Goal: Information Seeking & Learning: Find specific fact

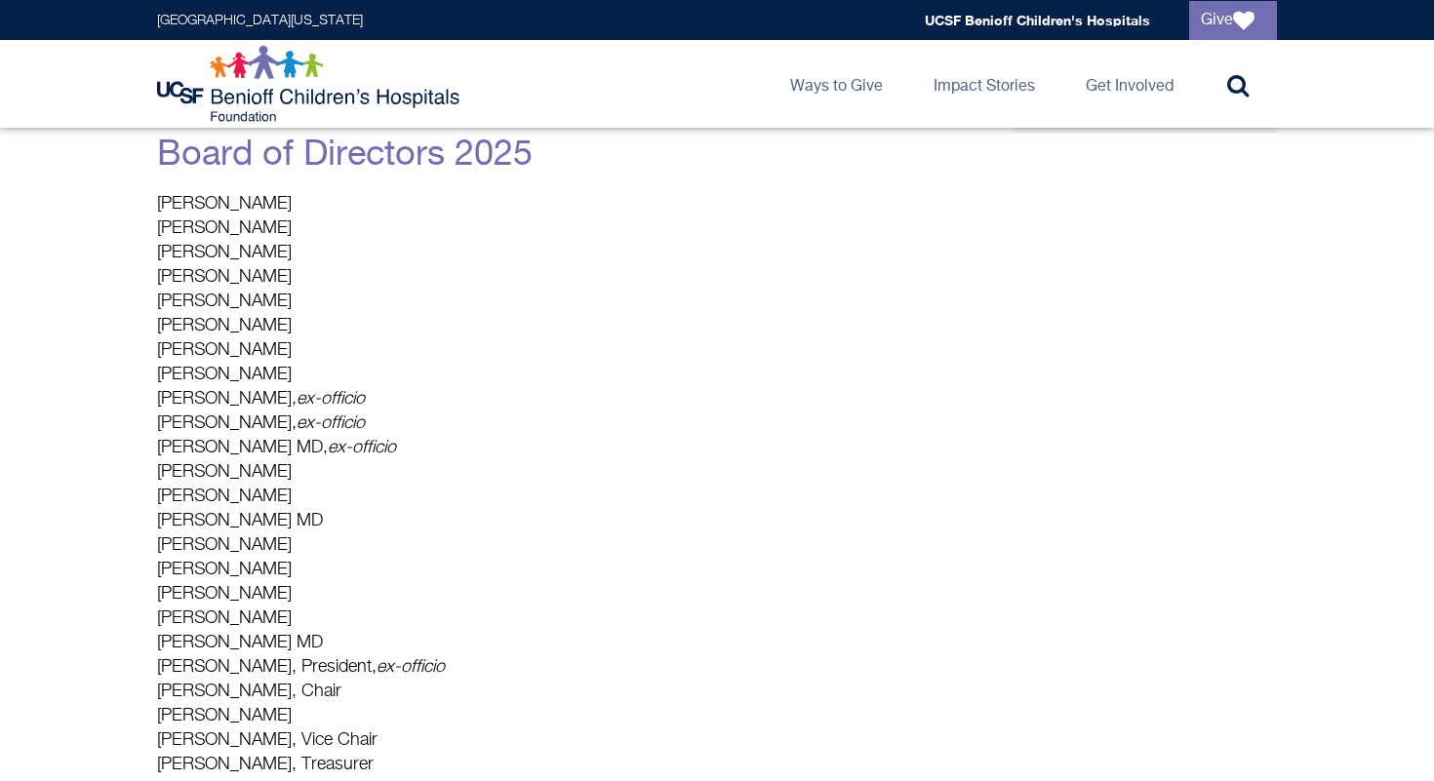
scroll to position [385, 0]
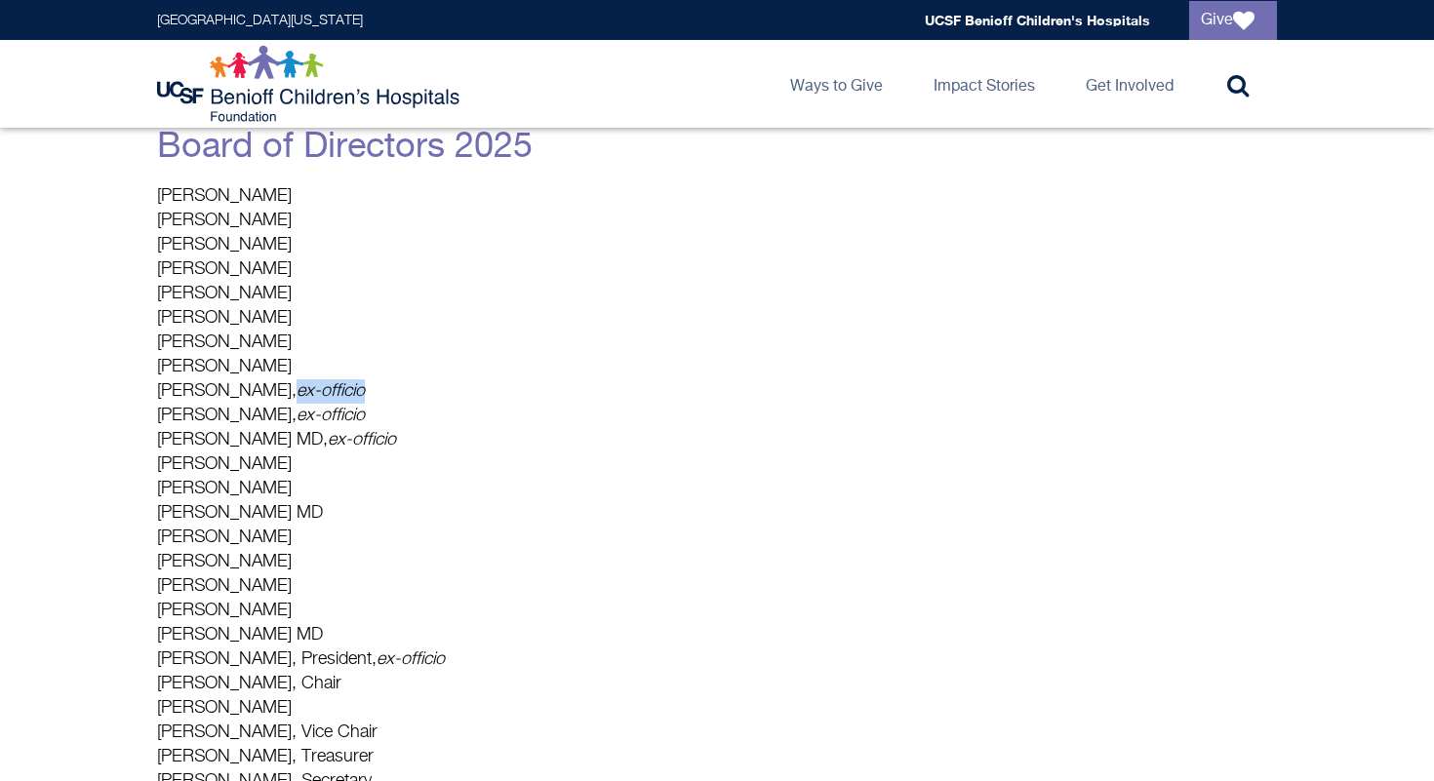
drag, startPoint x: 326, startPoint y: 387, endPoint x: 467, endPoint y: 390, distance: 141.5
click at [467, 390] on p "[PERSON_NAME] [PERSON_NAME] [PERSON_NAME] [PERSON_NAME] [PERSON_NAME] [PERSON_N…" at bounding box center [532, 489] width 751 height 610
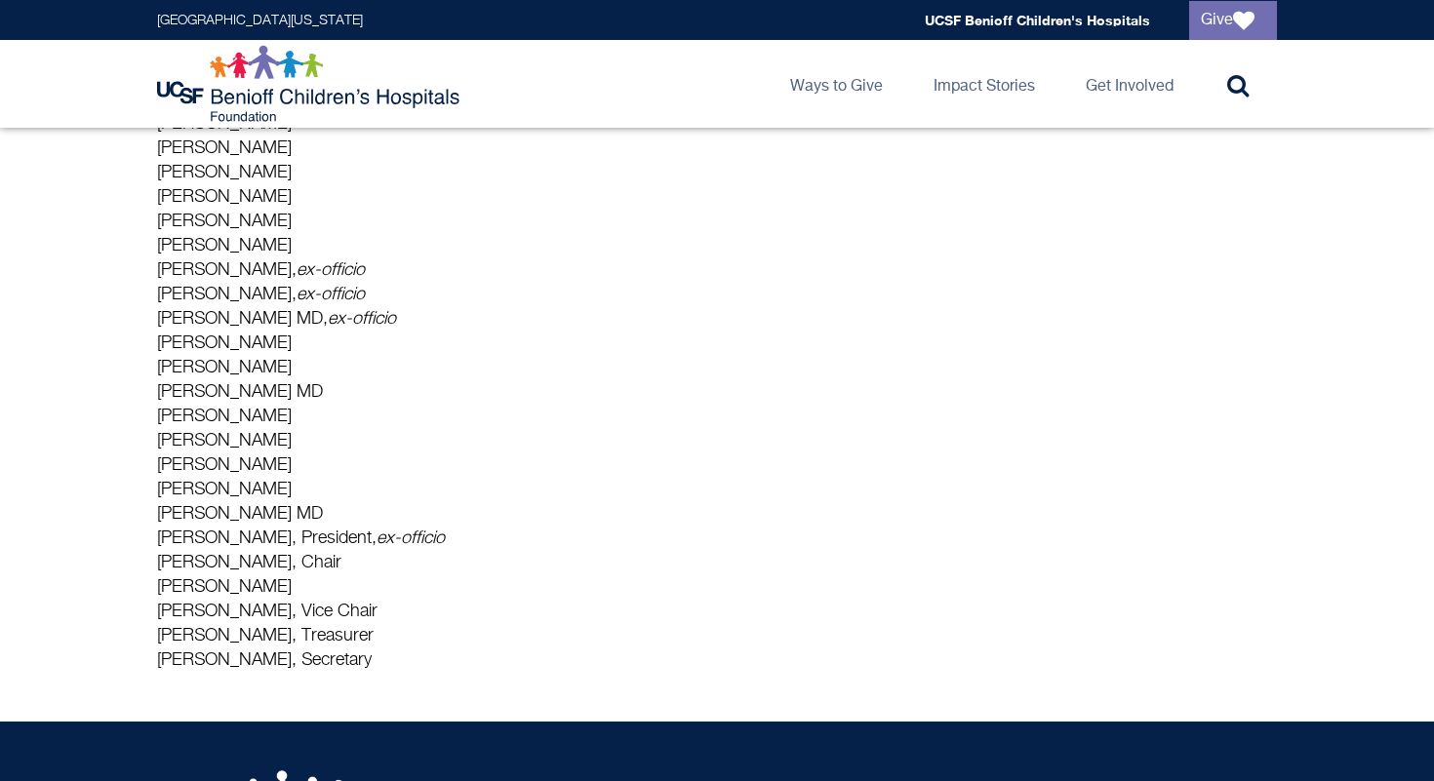
scroll to position [511, 0]
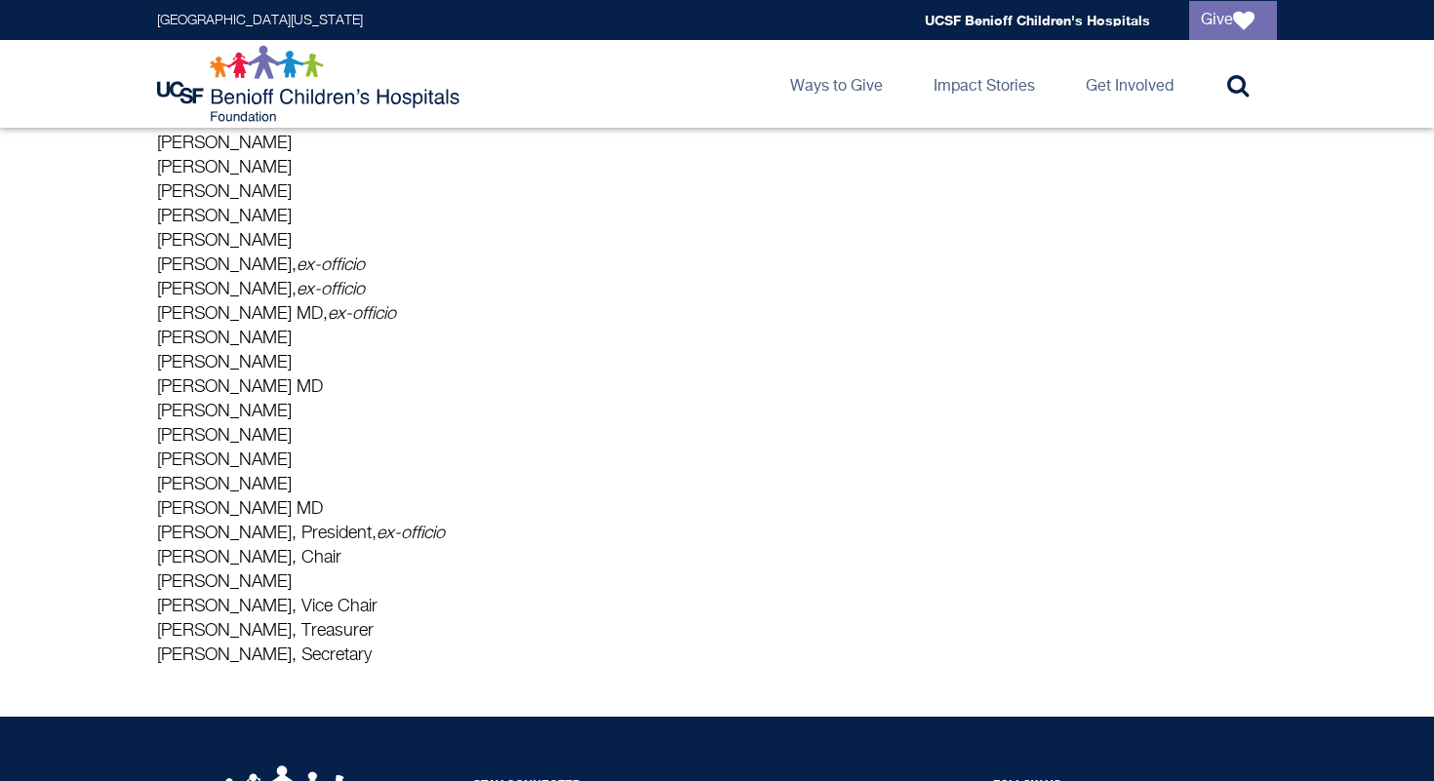
click at [297, 285] on em "ex-officio" at bounding box center [331, 290] width 68 height 18
drag, startPoint x: 253, startPoint y: 287, endPoint x: 352, endPoint y: 287, distance: 99.5
click at [352, 287] on p "[PERSON_NAME] [PERSON_NAME] [PERSON_NAME] [PERSON_NAME] [PERSON_NAME] [PERSON_N…" at bounding box center [532, 364] width 751 height 610
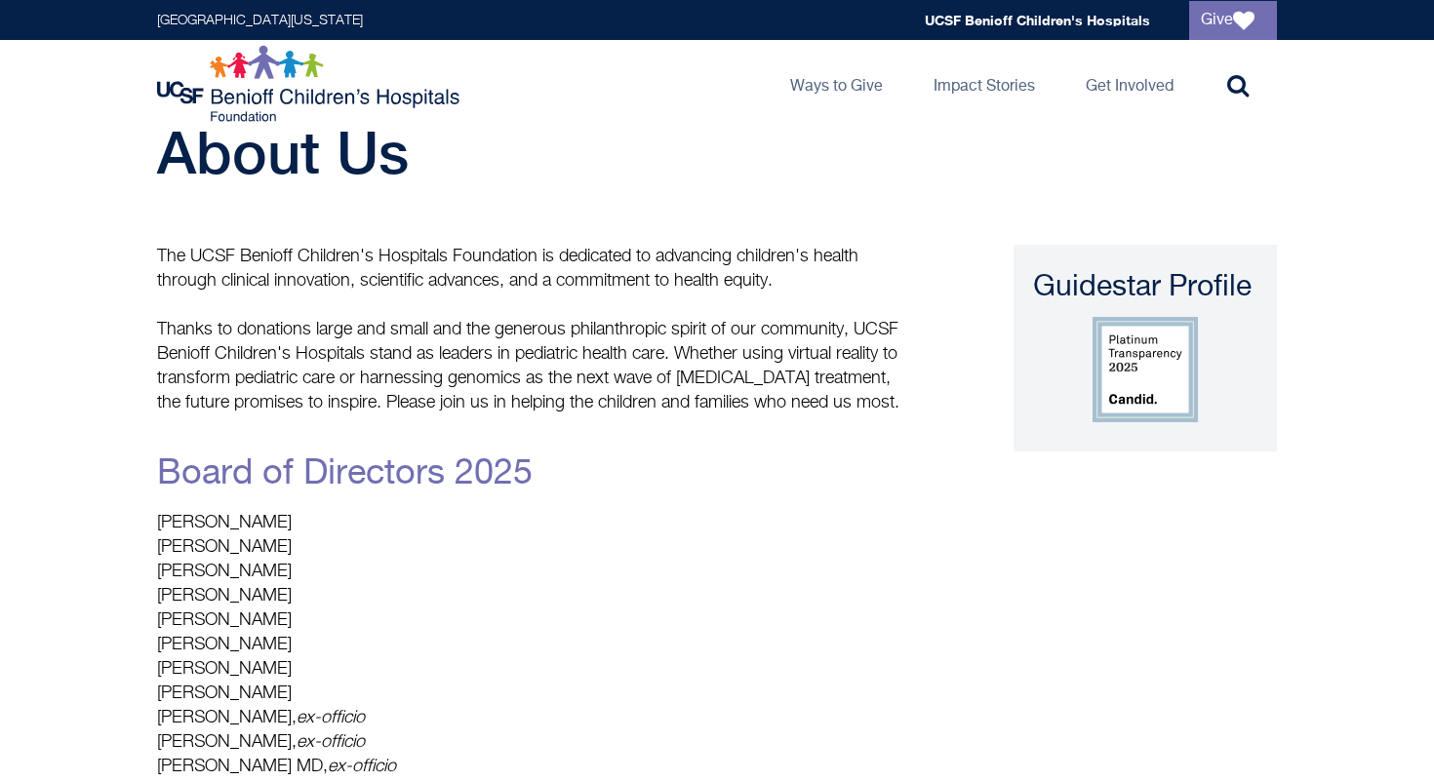
scroll to position [0, 0]
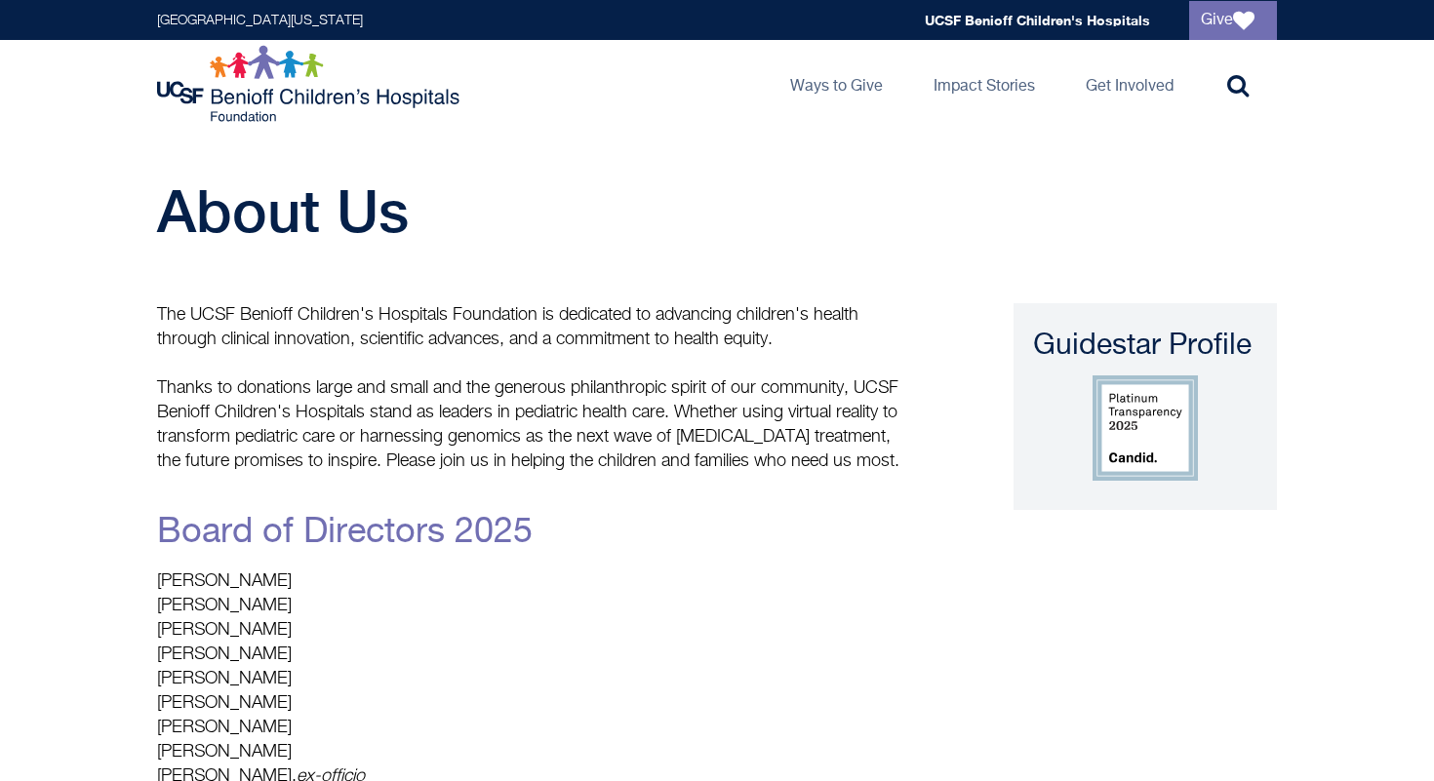
drag, startPoint x: 375, startPoint y: 477, endPoint x: 628, endPoint y: 492, distance: 254.0
click at [628, 492] on div "The UCSF Benioff Children's Hospitals Foundation is dedicated to advancing chil…" at bounding box center [532, 741] width 751 height 876
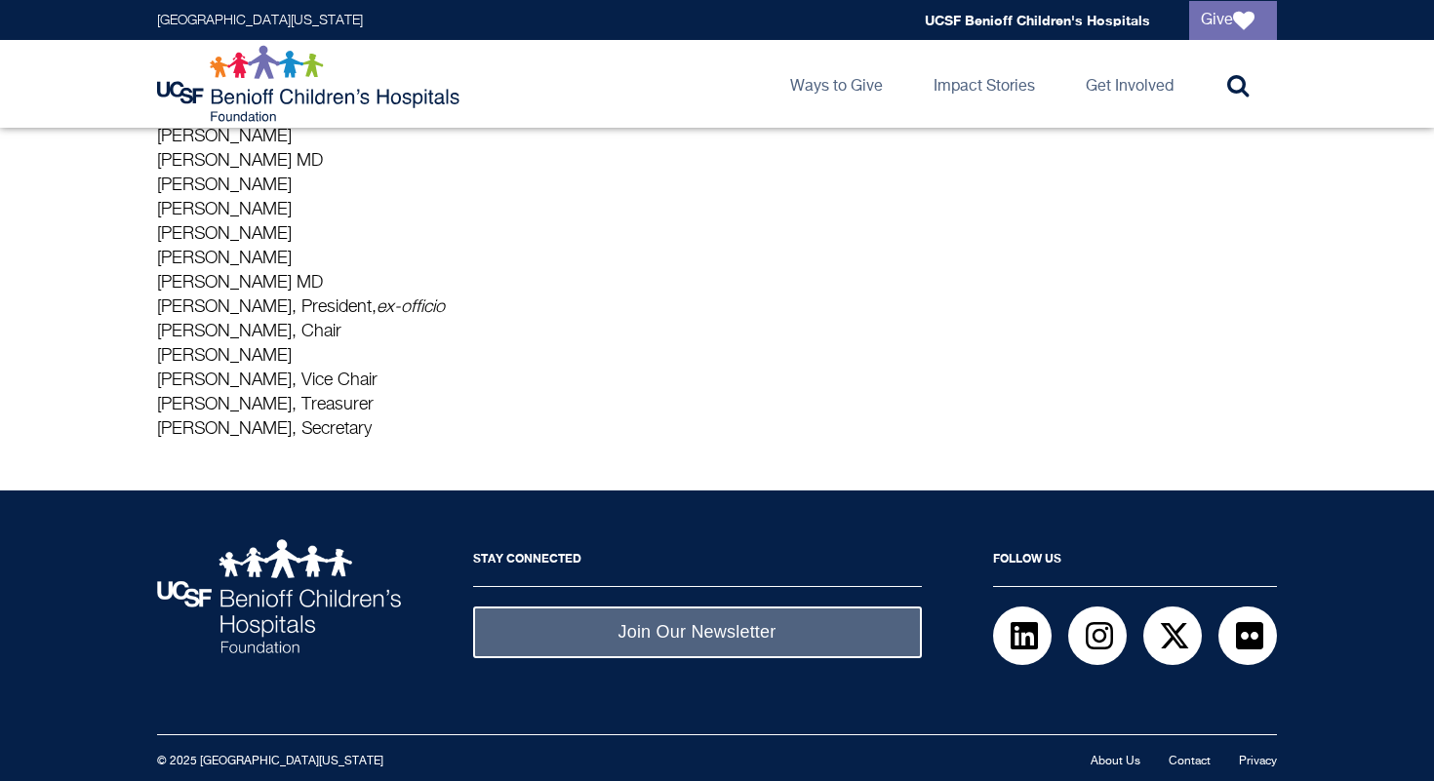
scroll to position [731, 0]
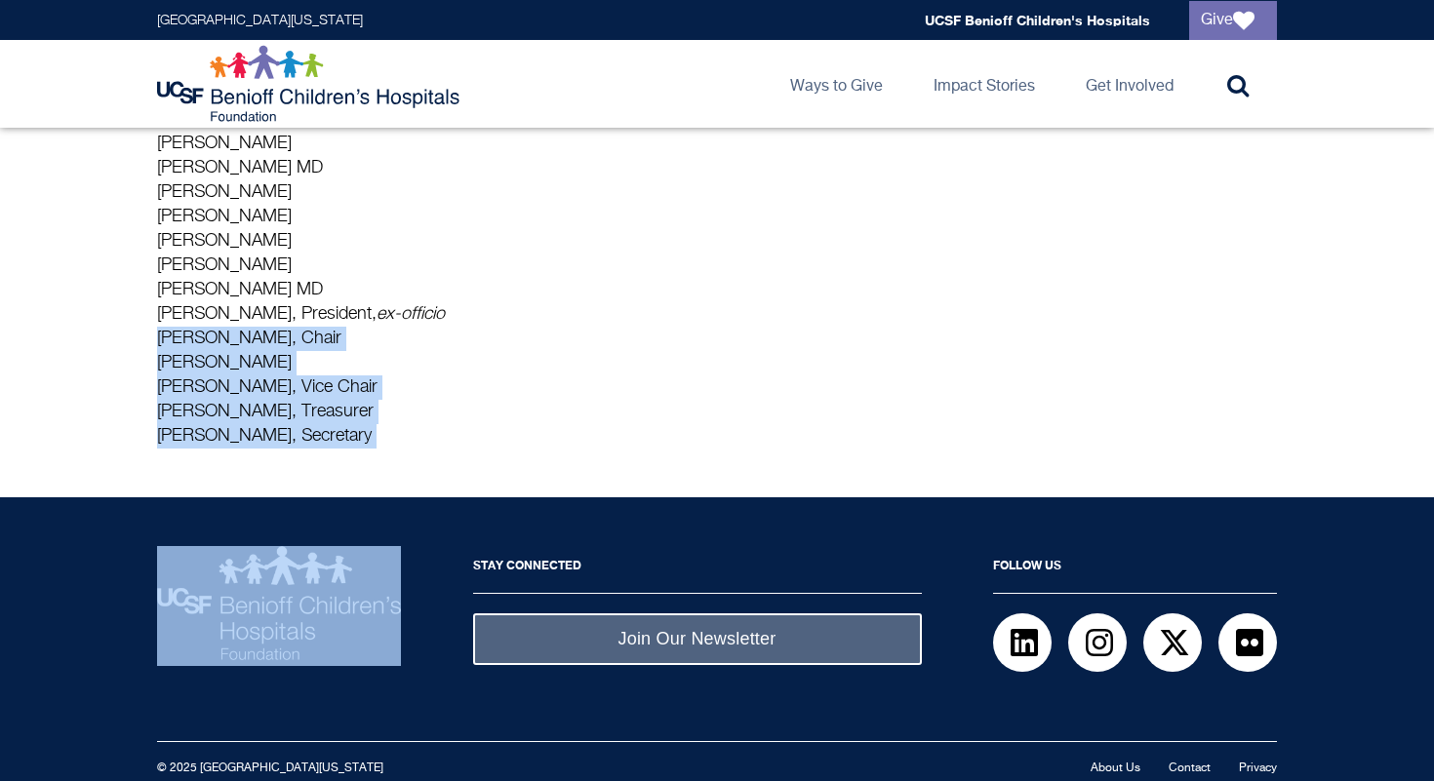
drag, startPoint x: 619, startPoint y: 514, endPoint x: 559, endPoint y: 327, distance: 196.8
click at [559, 328] on div "[GEOGRAPHIC_DATA][US_STATE] Global navigation [GEOGRAPHIC_DATA] Give [GEOGRAPHI…" at bounding box center [717, 29] width 1434 height 1521
click at [559, 327] on p "[PERSON_NAME] [PERSON_NAME] [PERSON_NAME] [PERSON_NAME] [PERSON_NAME] [PERSON_N…" at bounding box center [532, 144] width 751 height 610
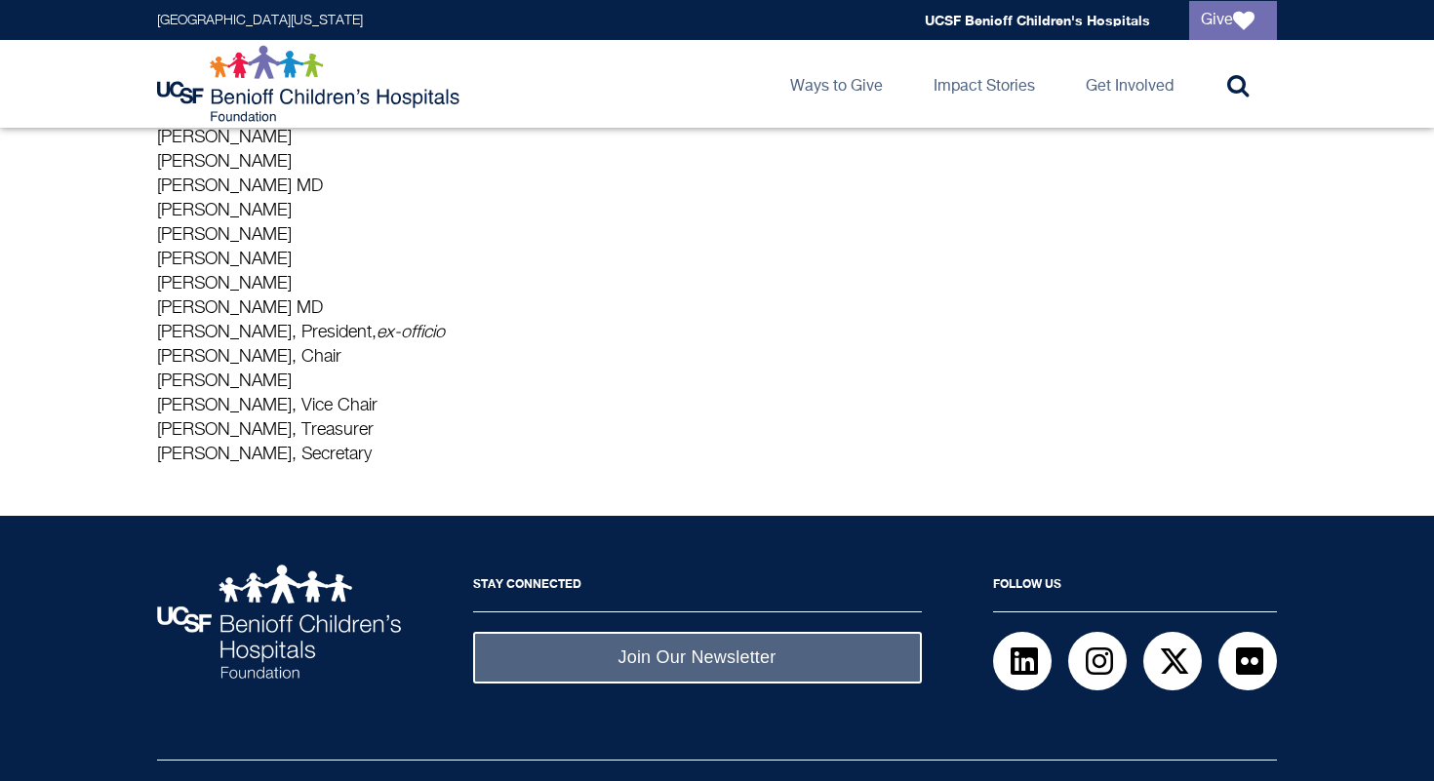
scroll to position [709, 0]
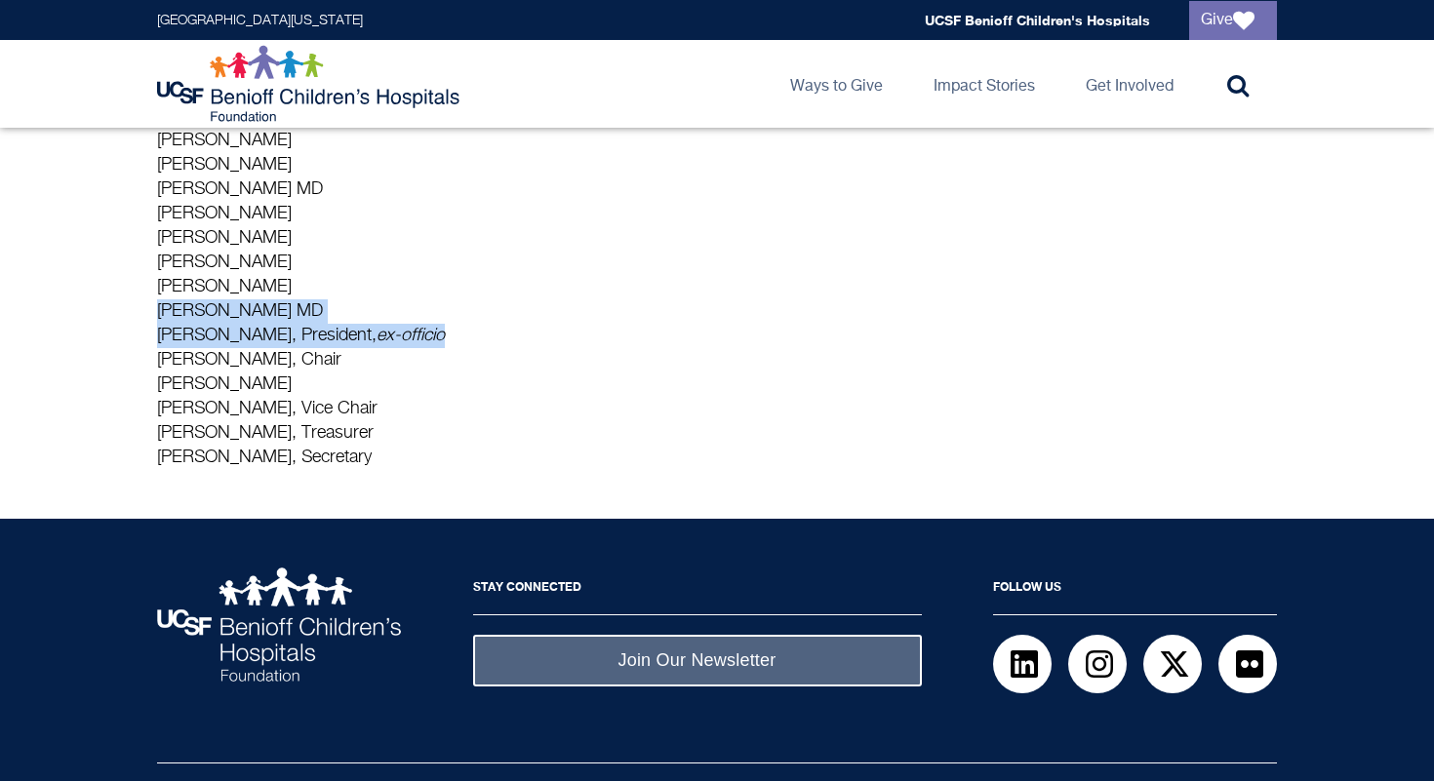
drag, startPoint x: 354, startPoint y: 321, endPoint x: 508, endPoint y: 324, distance: 154.1
click at [508, 324] on p "[PERSON_NAME] [PERSON_NAME] [PERSON_NAME] [PERSON_NAME] [PERSON_NAME] [PERSON_N…" at bounding box center [532, 166] width 751 height 610
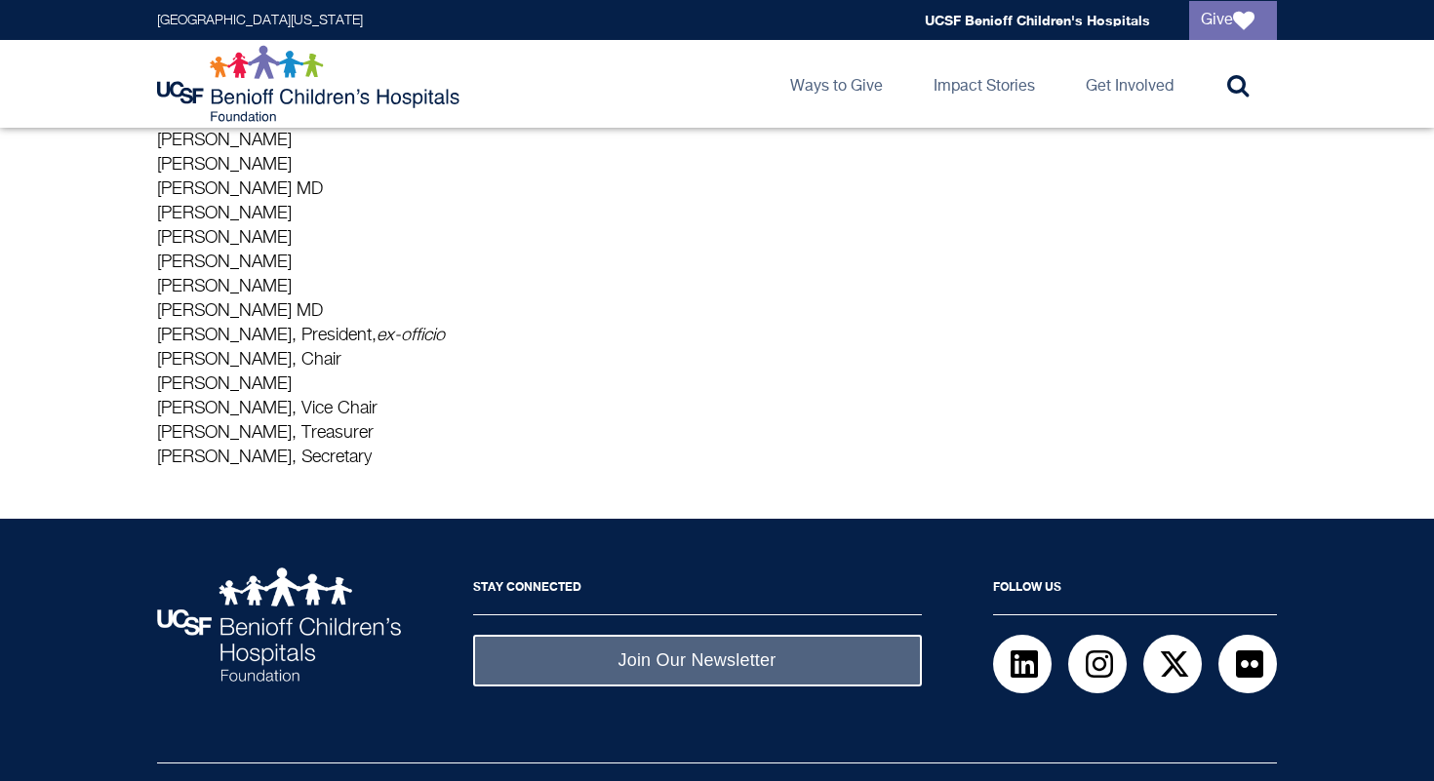
drag, startPoint x: 521, startPoint y: 349, endPoint x: 368, endPoint y: 339, distance: 153.4
click at [368, 339] on p "[PERSON_NAME] [PERSON_NAME] [PERSON_NAME] [PERSON_NAME] [PERSON_NAME] [PERSON_N…" at bounding box center [532, 166] width 751 height 610
click at [376, 339] on em "ex-officio" at bounding box center [410, 336] width 68 height 18
drag, startPoint x: 365, startPoint y: 337, endPoint x: 581, endPoint y: 340, distance: 216.5
click at [581, 340] on p "[PERSON_NAME] [PERSON_NAME] [PERSON_NAME] [PERSON_NAME] [PERSON_NAME] [PERSON_N…" at bounding box center [532, 166] width 751 height 610
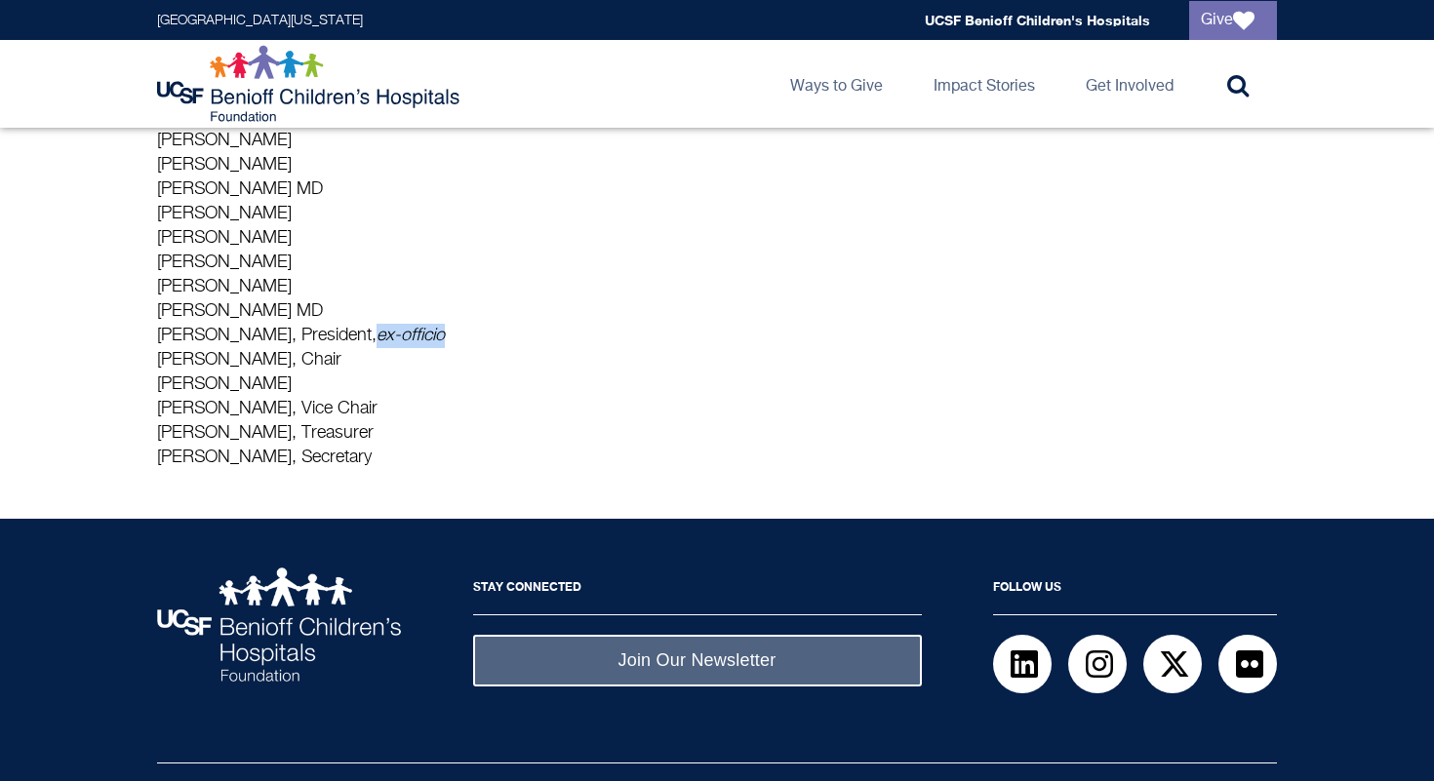
click at [581, 340] on p "[PERSON_NAME] [PERSON_NAME] [PERSON_NAME] [PERSON_NAME] [PERSON_NAME] [PERSON_N…" at bounding box center [532, 166] width 751 height 610
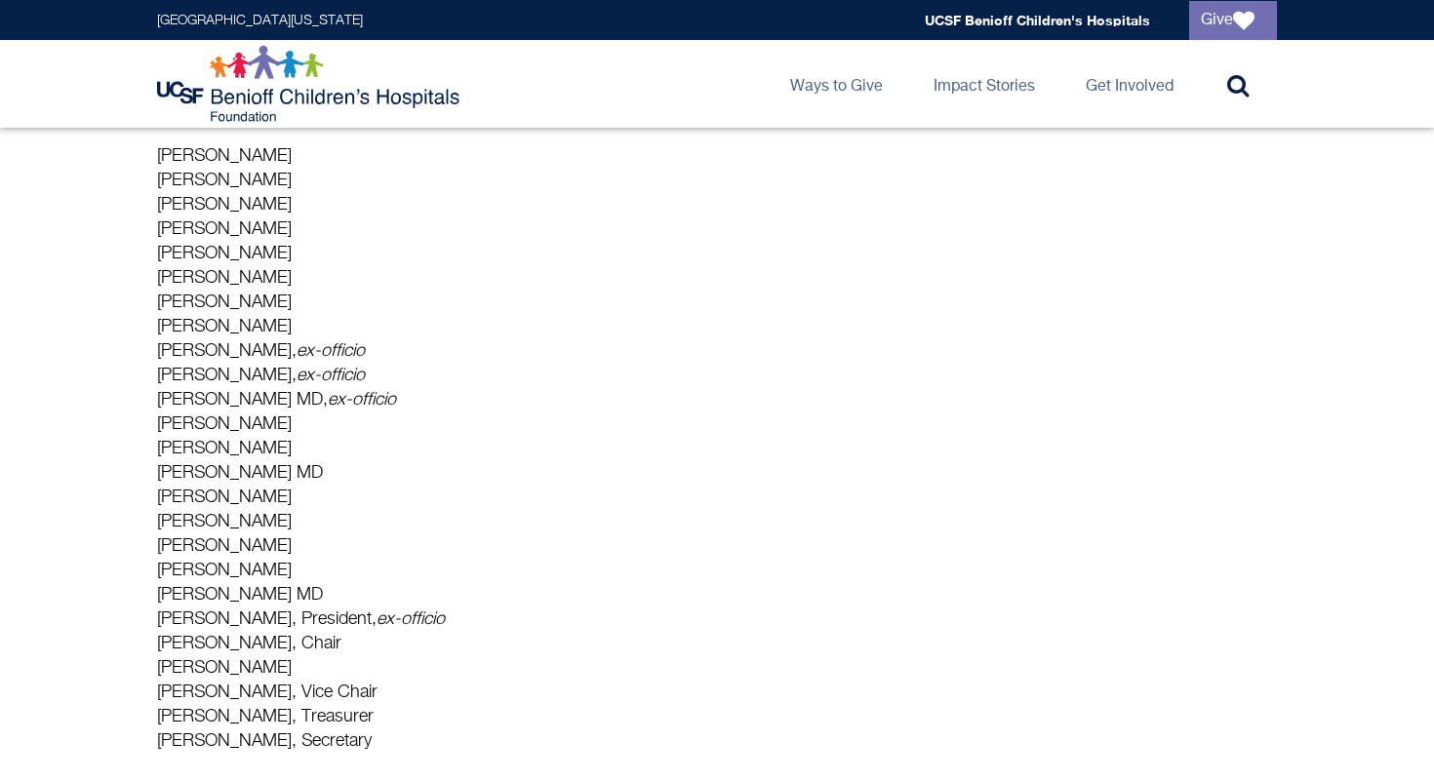
scroll to position [423, 0]
drag, startPoint x: 150, startPoint y: 198, endPoint x: 415, endPoint y: 459, distance: 372.4
click at [415, 459] on div "The UCSF Benioff Children's Hospitals Foundation is dedicated to advancing chil…" at bounding box center [716, 318] width 1155 height 876
click at [415, 459] on p "[PERSON_NAME] [PERSON_NAME] [PERSON_NAME] [PERSON_NAME] [PERSON_NAME] [PERSON_N…" at bounding box center [532, 451] width 751 height 610
